Goal: Task Accomplishment & Management: Complete application form

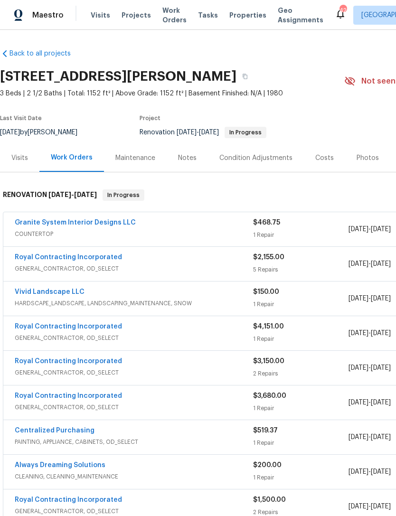
click at [356, 153] on div "Photos" at bounding box center [367, 157] width 22 height 9
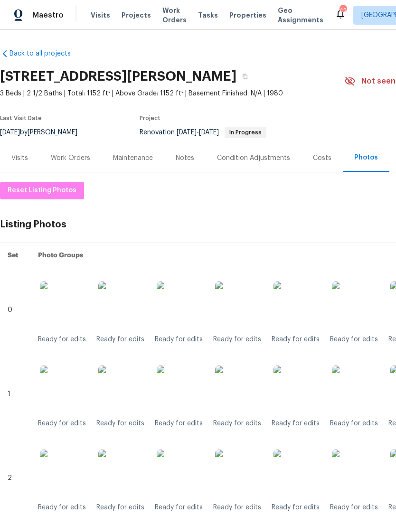
click at [231, 308] on img at bounding box center [238, 304] width 47 height 47
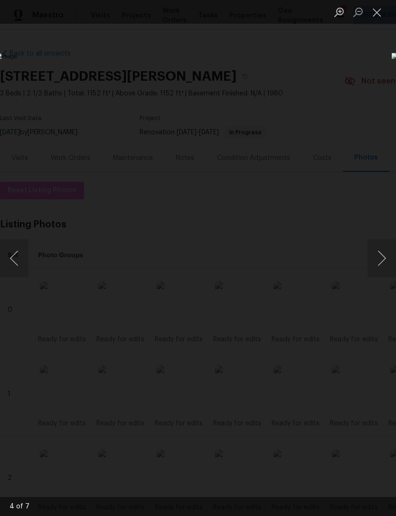
click at [377, 14] on button "Close lightbox" at bounding box center [376, 12] width 19 height 17
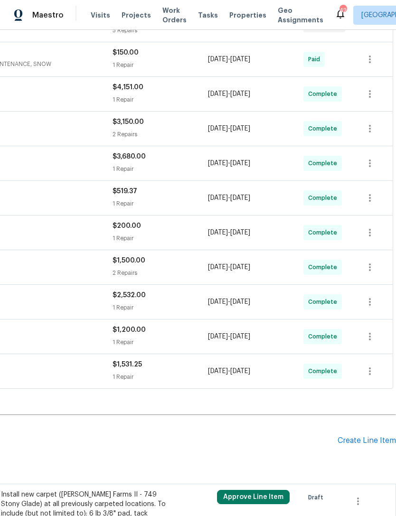
scroll to position [240, 140]
click at [367, 440] on div "Create Line Item" at bounding box center [366, 440] width 58 height 9
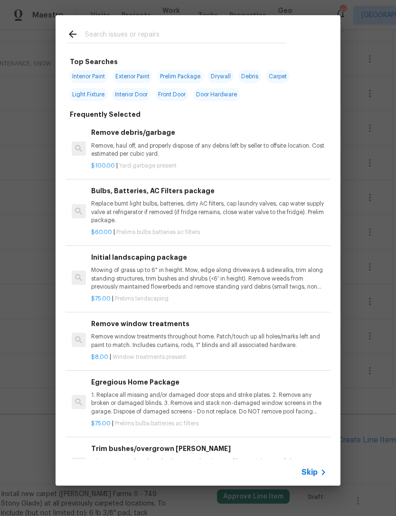
click at [119, 38] on input "text" at bounding box center [185, 35] width 201 height 14
type input "Tub"
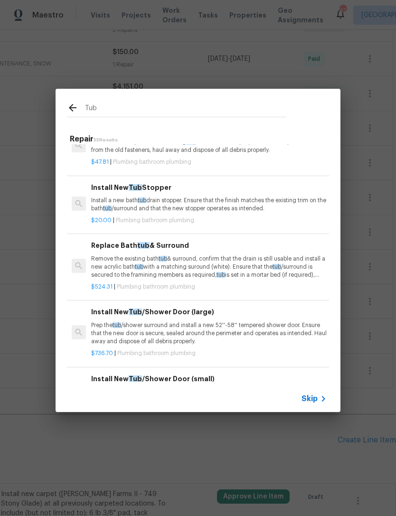
scroll to position [220, 0]
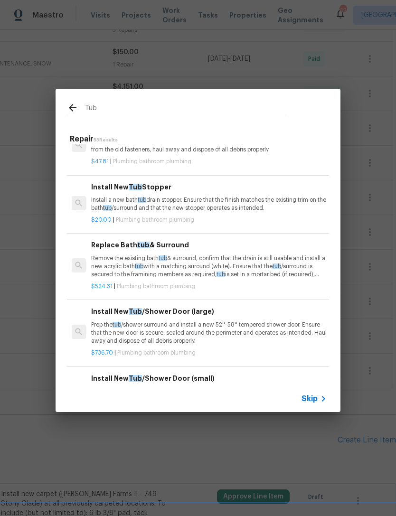
click at [187, 263] on p "Remove the existing bath tub & surround, confirm that the drain is still usable…" at bounding box center [208, 266] width 235 height 24
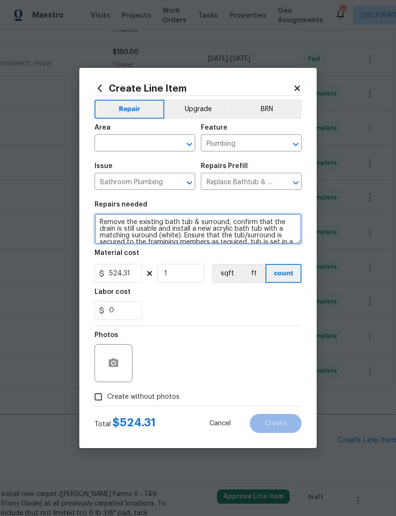
click at [294, 240] on textarea "Remove the existing bath tub & surround, confirm that the drain is still usable…" at bounding box center [197, 229] width 207 height 30
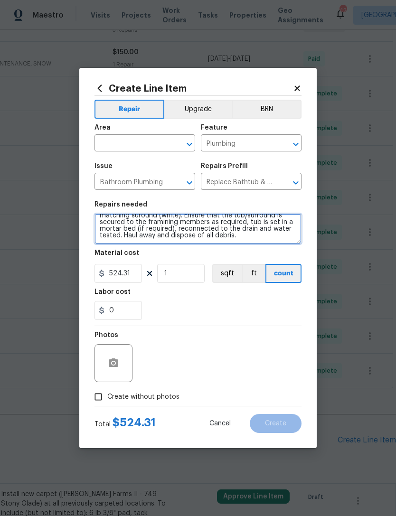
scroll to position [20, 0]
click at [248, 235] on textarea "Remove the existing bath tub & surround, confirm that the drain is still usable…" at bounding box center [197, 229] width 207 height 30
type textarea "Remove the existing bath tub & surround, confirm that the drain is still usable…"
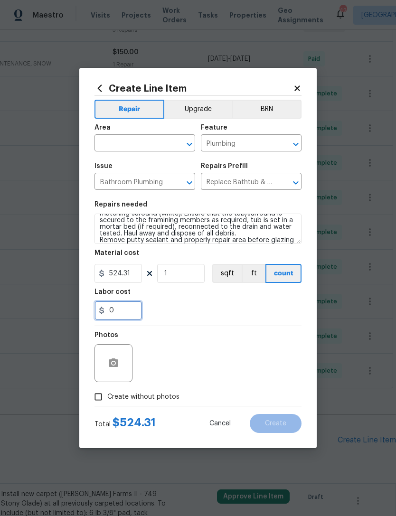
click at [133, 309] on input "0" at bounding box center [117, 310] width 47 height 19
click at [184, 139] on icon "Open" at bounding box center [189, 144] width 11 height 11
type input "100"
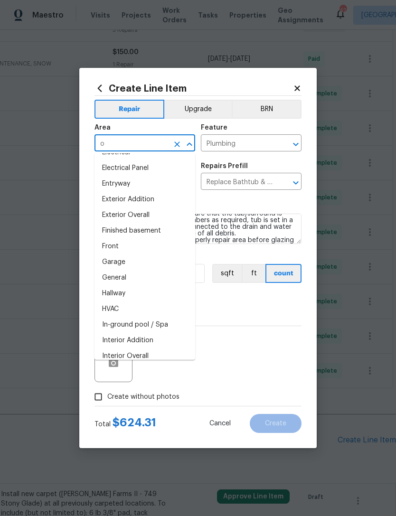
scroll to position [0, 0]
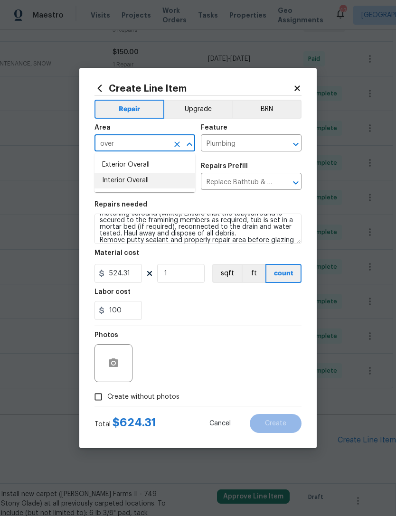
click at [128, 179] on li "Interior Overall" at bounding box center [144, 181] width 101 height 16
type input "Interior Overall"
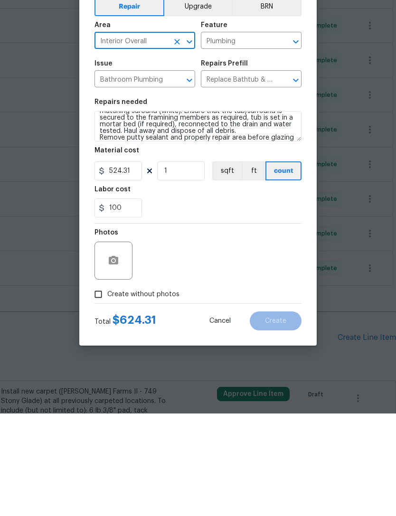
click at [92, 388] on input "Create without photos" at bounding box center [98, 397] width 18 height 18
checkbox input "true"
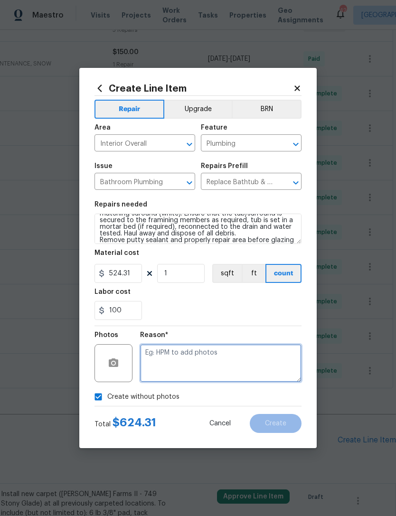
click at [210, 352] on textarea at bounding box center [220, 363] width 161 height 38
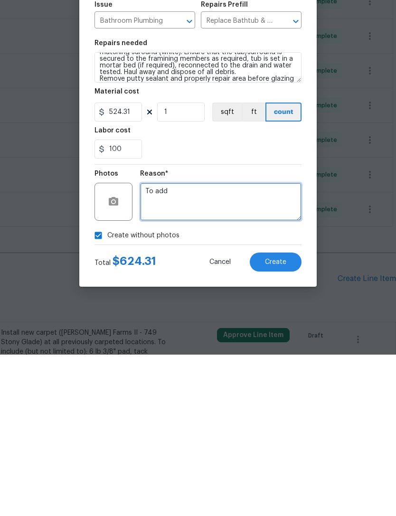
type textarea "To add"
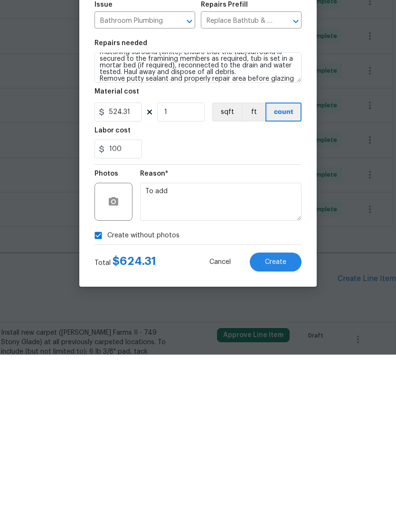
click at [286, 414] on button "Create" at bounding box center [276, 423] width 52 height 19
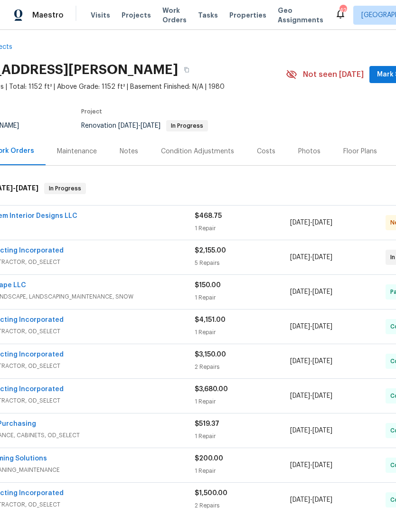
scroll to position [5, 39]
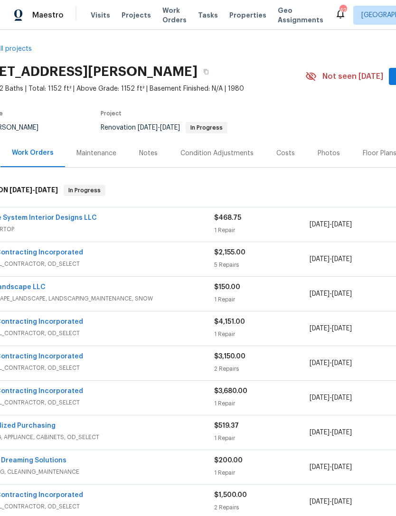
click at [156, 139] on div "Notes" at bounding box center [148, 153] width 41 height 28
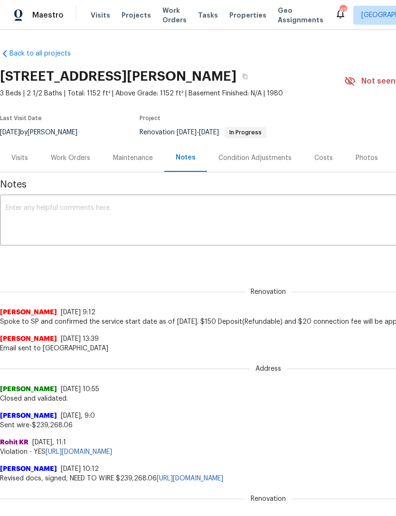
click at [52, 269] on div "Notes x ​ Renovation (current) 7eef6425-9aa6-41e9-937d-ce467a7ab066 ​ Add Renov…" at bounding box center [268, 495] width 536 height 647
click at [50, 264] on div "Renovation (current) 7eef6425-9aa6-41e9-937d-ce467a7ab066 ​ Add" at bounding box center [268, 260] width 536 height 18
click at [50, 265] on div "Renovation (current) 7eef6425-9aa6-41e9-937d-ce467a7ab066 ​ Add" at bounding box center [268, 260] width 536 height 18
click at [56, 205] on textarea at bounding box center [268, 221] width 525 height 33
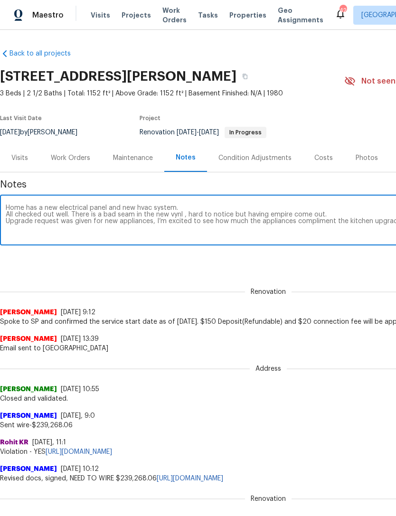
scroll to position [0, 140]
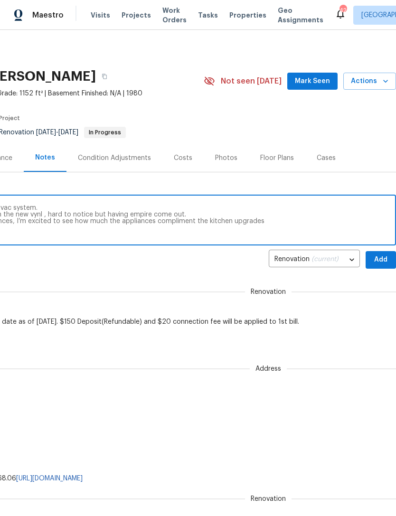
type textarea "Home has a new electrical panel and new hvac system. All checked out well. Ther…"
click at [385, 255] on span "Add" at bounding box center [380, 260] width 15 height 12
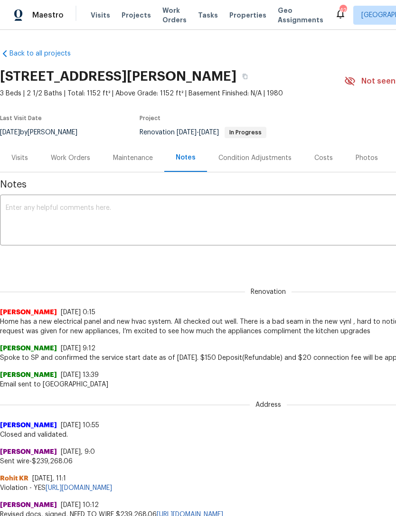
scroll to position [0, 0]
click at [48, 217] on textarea at bounding box center [268, 221] width 525 height 33
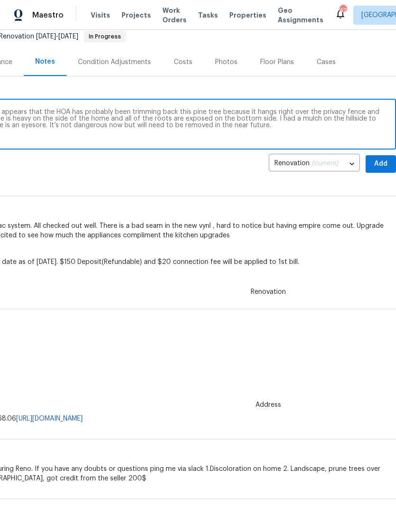
scroll to position [96, 140]
type textarea "One concern is the pine tree in the back. It appears that the HOA has probably …"
click at [383, 164] on span "Add" at bounding box center [380, 164] width 15 height 12
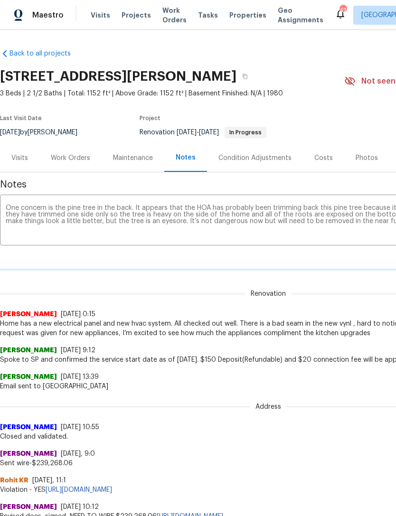
scroll to position [0, 0]
click at [343, 470] on div "Rohit KR 7/22/25, 11:1 Violation - YES https://opendoor.zendesk.com/agent/ticke…" at bounding box center [268, 481] width 536 height 27
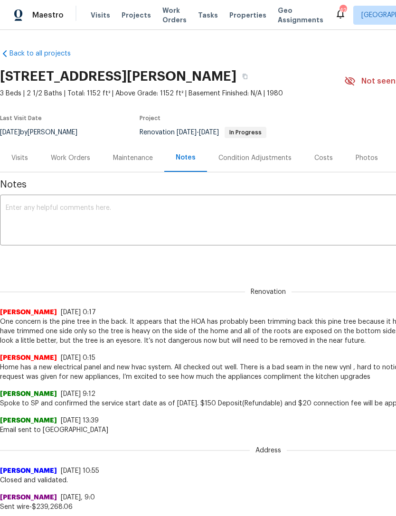
click at [49, 206] on textarea at bounding box center [268, 221] width 525 height 33
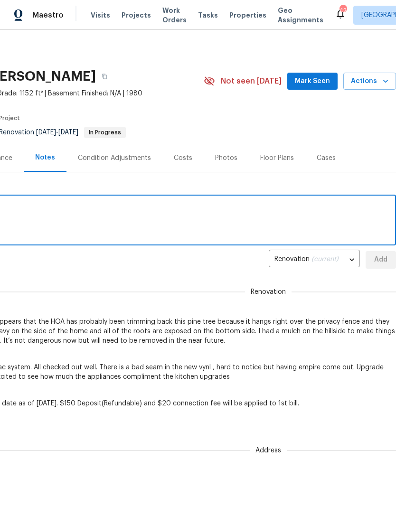
scroll to position [0, 140]
click at [374, 80] on span "Actions" at bounding box center [369, 81] width 37 height 12
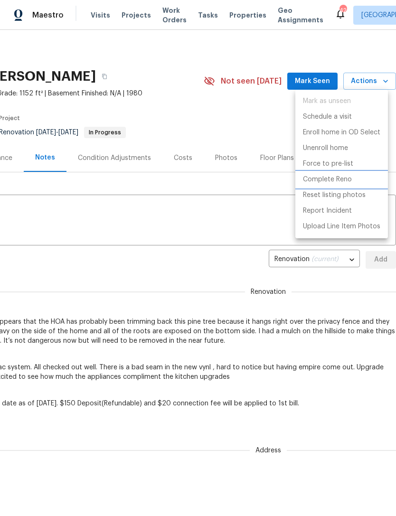
click at [331, 181] on p "Complete Reno" at bounding box center [327, 180] width 49 height 10
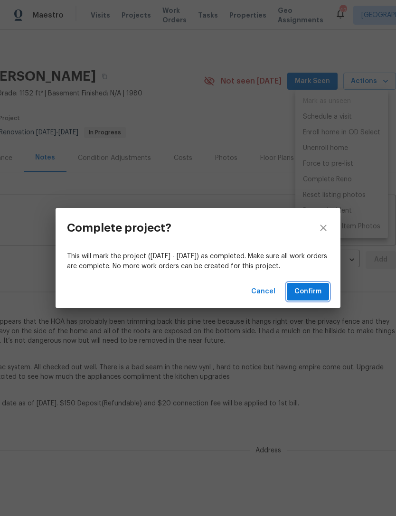
click at [316, 289] on span "Confirm" at bounding box center [307, 292] width 27 height 12
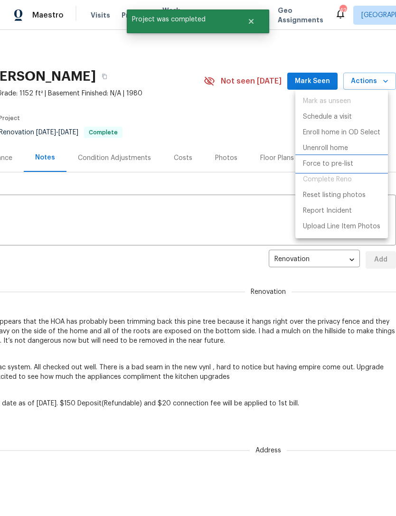
click at [335, 162] on p "Force to pre-list" at bounding box center [328, 164] width 50 height 10
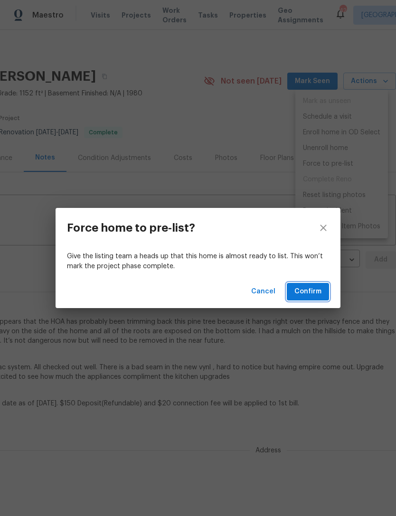
click at [311, 290] on span "Confirm" at bounding box center [307, 292] width 27 height 12
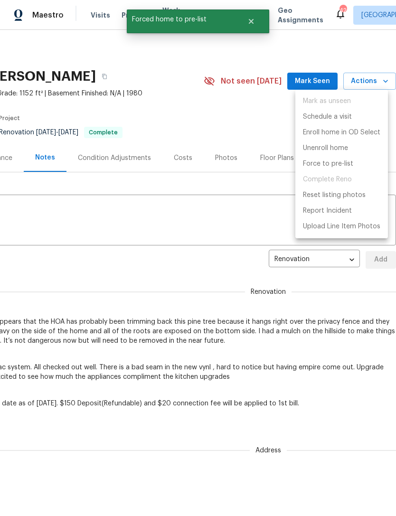
click at [323, 76] on div at bounding box center [198, 258] width 396 height 516
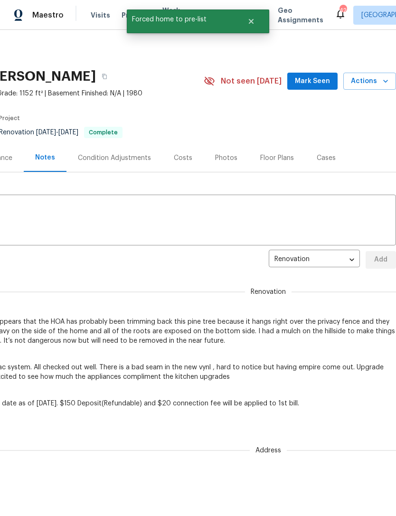
click at [316, 83] on span "Mark Seen" at bounding box center [312, 81] width 35 height 12
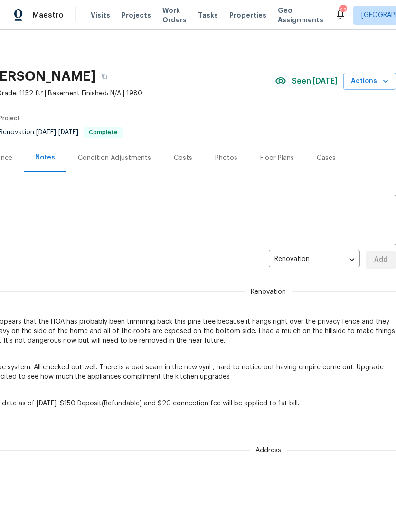
click at [223, 161] on div "Photos" at bounding box center [226, 157] width 22 height 9
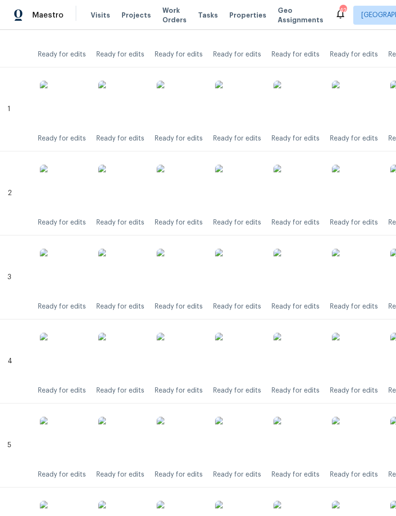
scroll to position [285, 0]
click at [236, 114] on img at bounding box center [238, 103] width 47 height 47
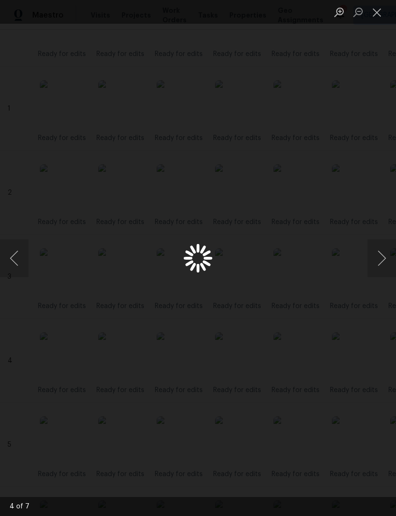
click at [384, 260] on button "Next image" at bounding box center [381, 258] width 28 height 38
click at [378, 9] on button "Close lightbox" at bounding box center [376, 12] width 19 height 17
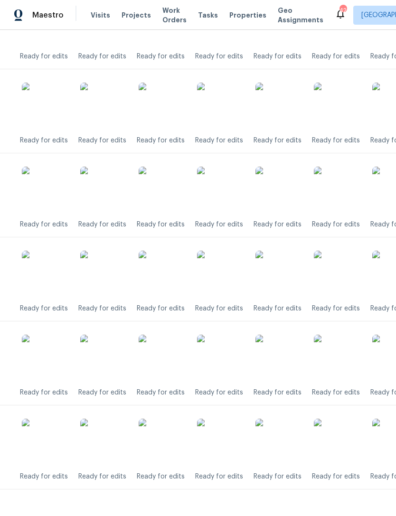
scroll to position [955, 18]
click at [282, 437] on img at bounding box center [278, 442] width 47 height 47
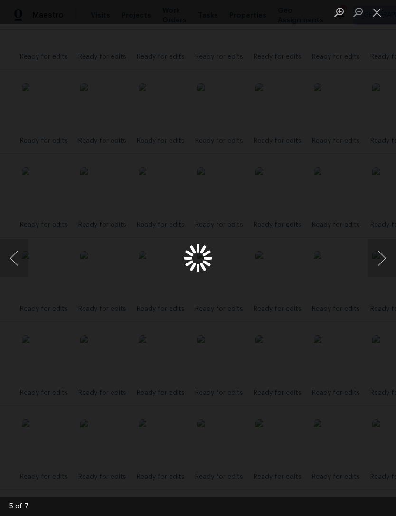
click at [383, 12] on button "Close lightbox" at bounding box center [376, 12] width 19 height 17
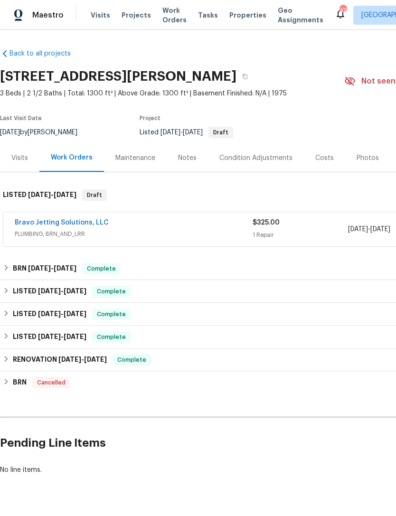
click at [367, 154] on div "Photos" at bounding box center [367, 157] width 22 height 9
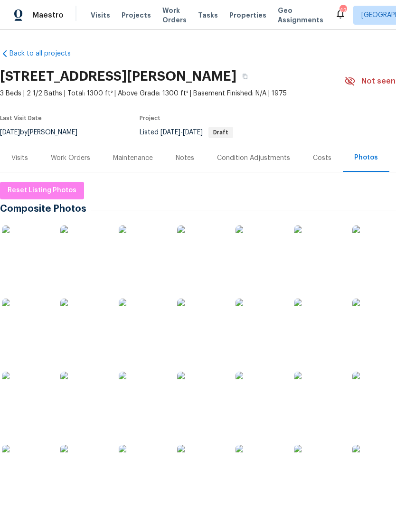
click at [32, 403] on img at bounding box center [25, 395] width 47 height 47
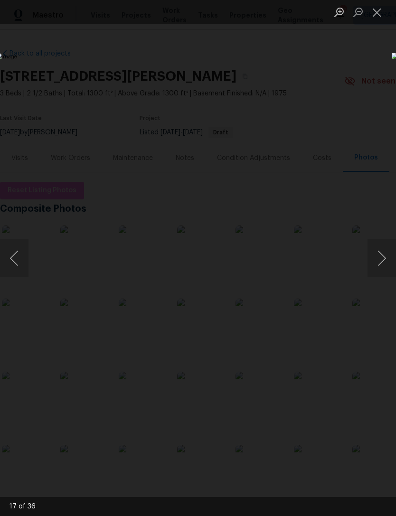
click at [382, 9] on button "Close lightbox" at bounding box center [376, 12] width 19 height 17
